Goal: Task Accomplishment & Management: Use online tool/utility

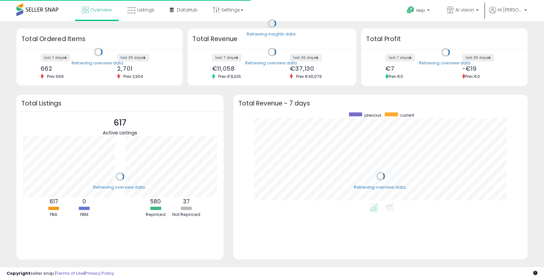
scroll to position [91, 281]
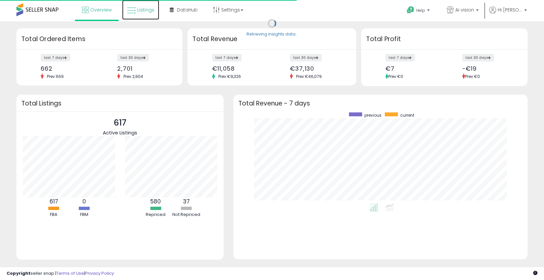
click at [145, 7] on span "Listings" at bounding box center [145, 10] width 17 height 7
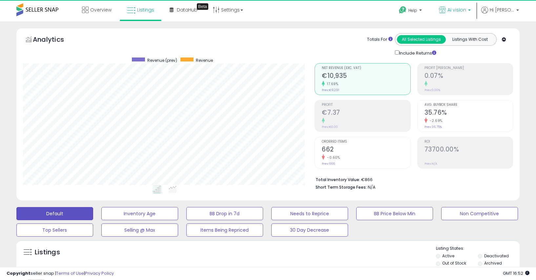
scroll to position [135, 292]
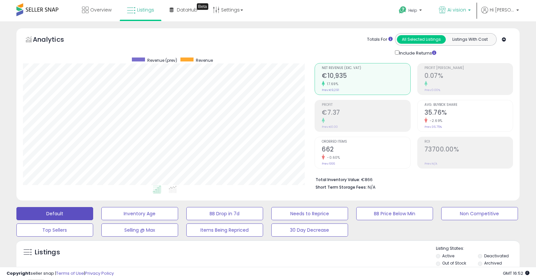
click at [465, 11] on span "Ai vision" at bounding box center [457, 10] width 19 height 7
click at [409, 34] on p "Ai vision 617 listings" at bounding box center [423, 30] width 97 height 13
click at [403, 32] on span "Ai vision" at bounding box center [390, 30] width 25 height 6
click at [330, 38] on div "Totals For All Selected Listings Listings With Cost Include Returns" at bounding box center [412, 44] width 194 height 23
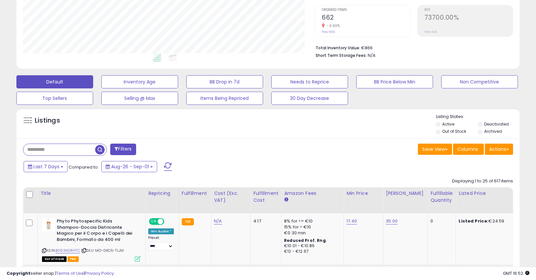
scroll to position [135, 292]
click at [331, 81] on button "Needs to Reprice" at bounding box center [309, 81] width 77 height 13
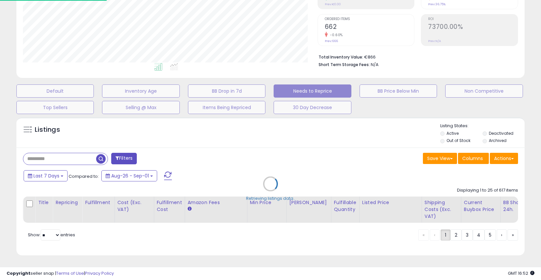
scroll to position [135, 294]
